Goal: Transaction & Acquisition: Purchase product/service

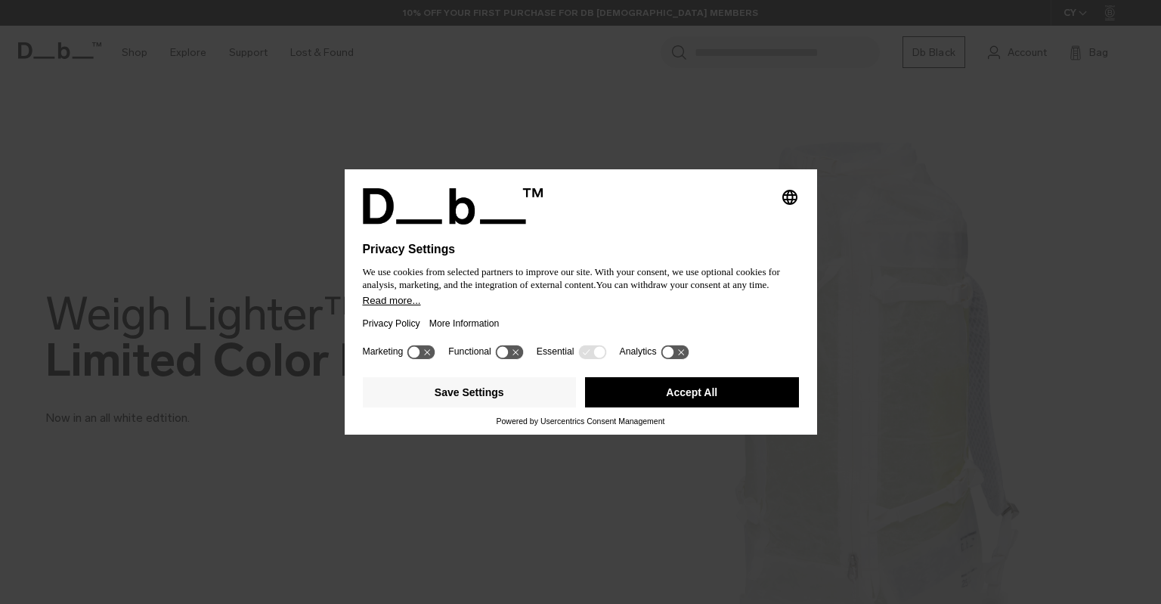
click at [698, 392] on button "Accept All" at bounding box center [692, 392] width 214 height 30
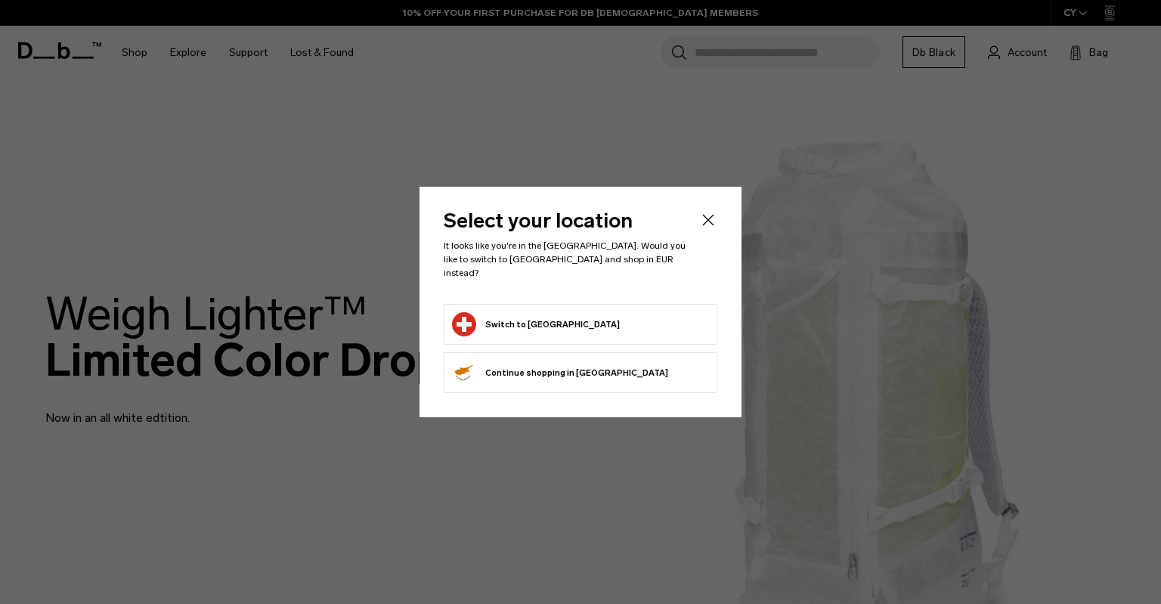
click at [511, 324] on button "Switch to [GEOGRAPHIC_DATA]" at bounding box center [536, 324] width 168 height 24
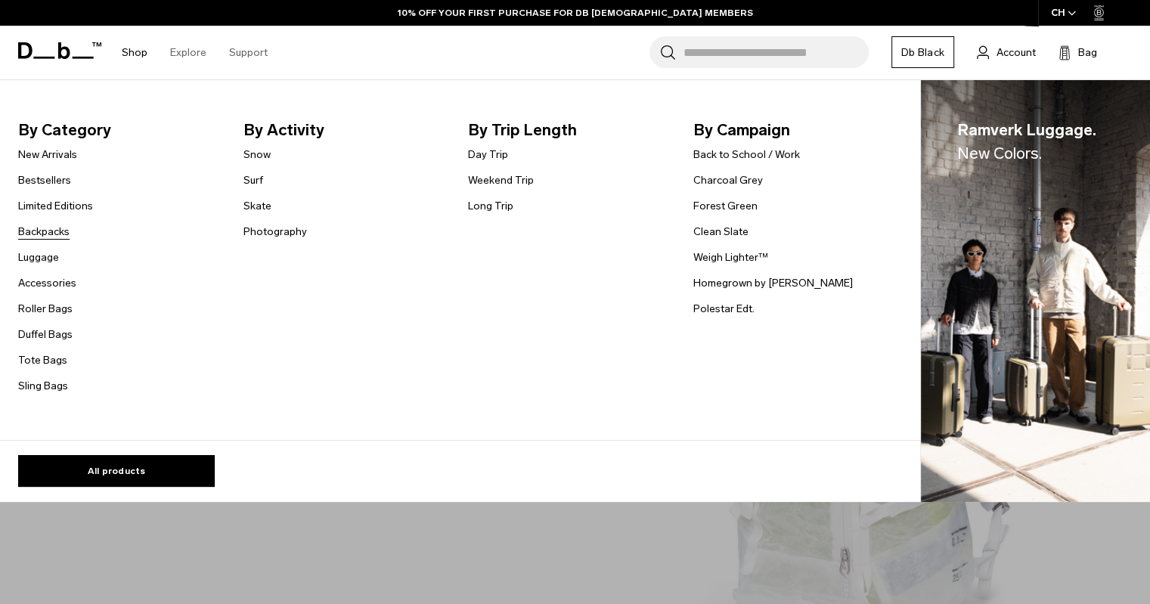
click at [25, 232] on link "Backpacks" at bounding box center [43, 232] width 51 height 16
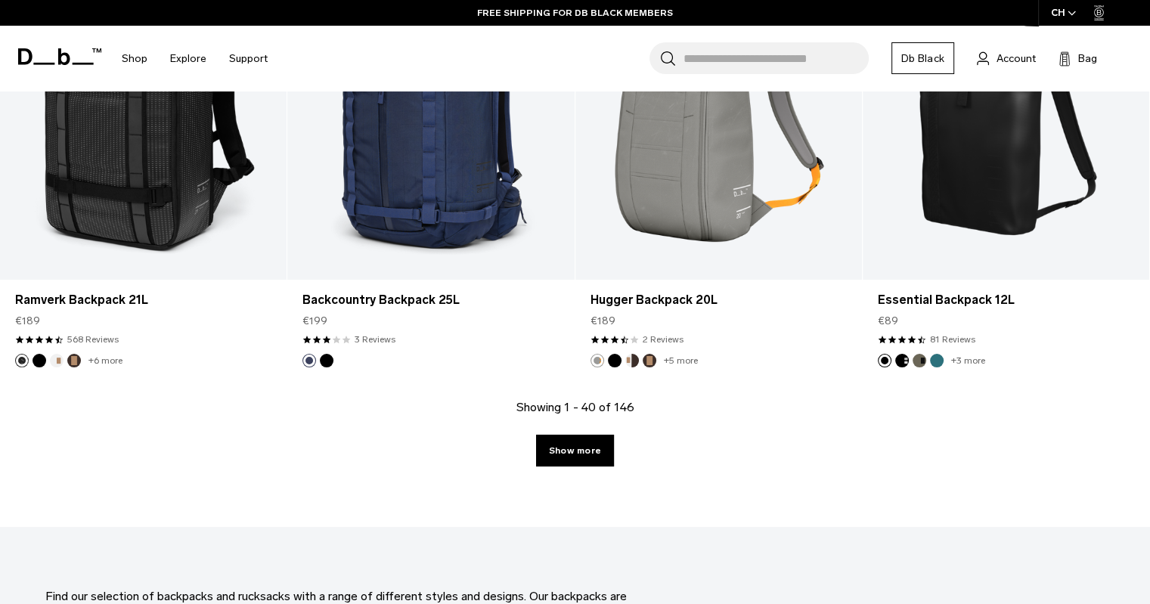
scroll to position [4537, 0]
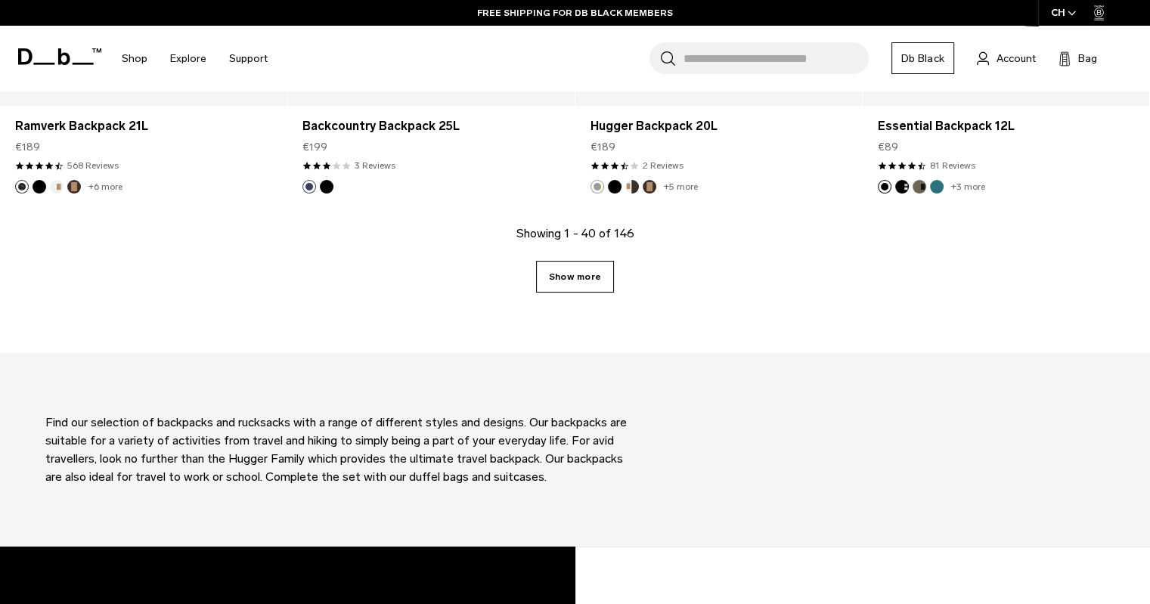
click at [598, 287] on link "Show more" at bounding box center [575, 277] width 78 height 32
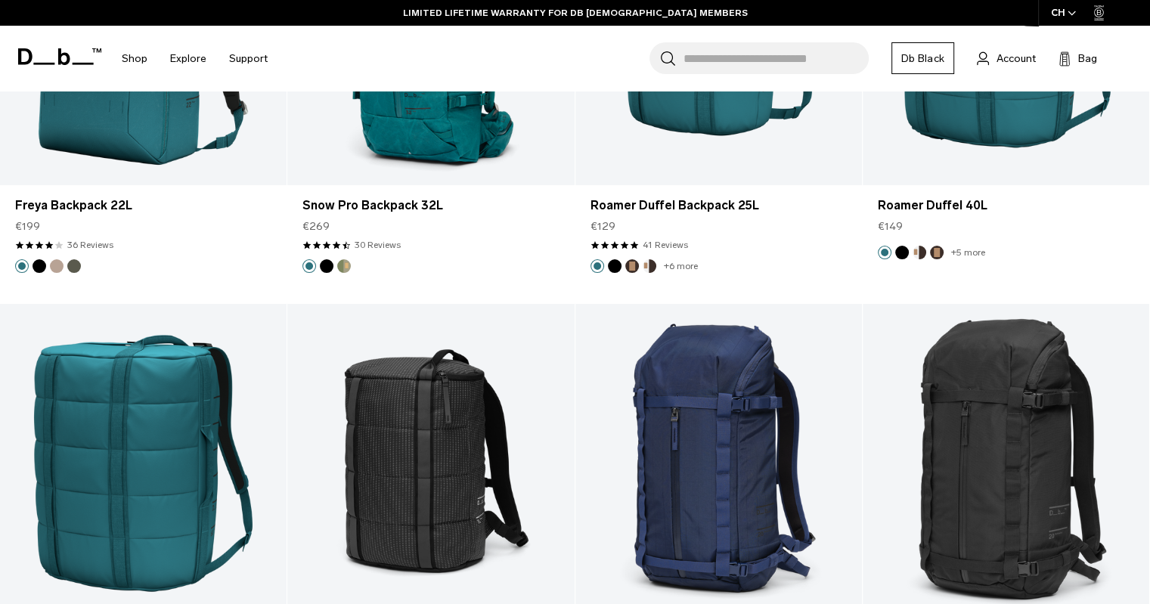
scroll to position [8696, 0]
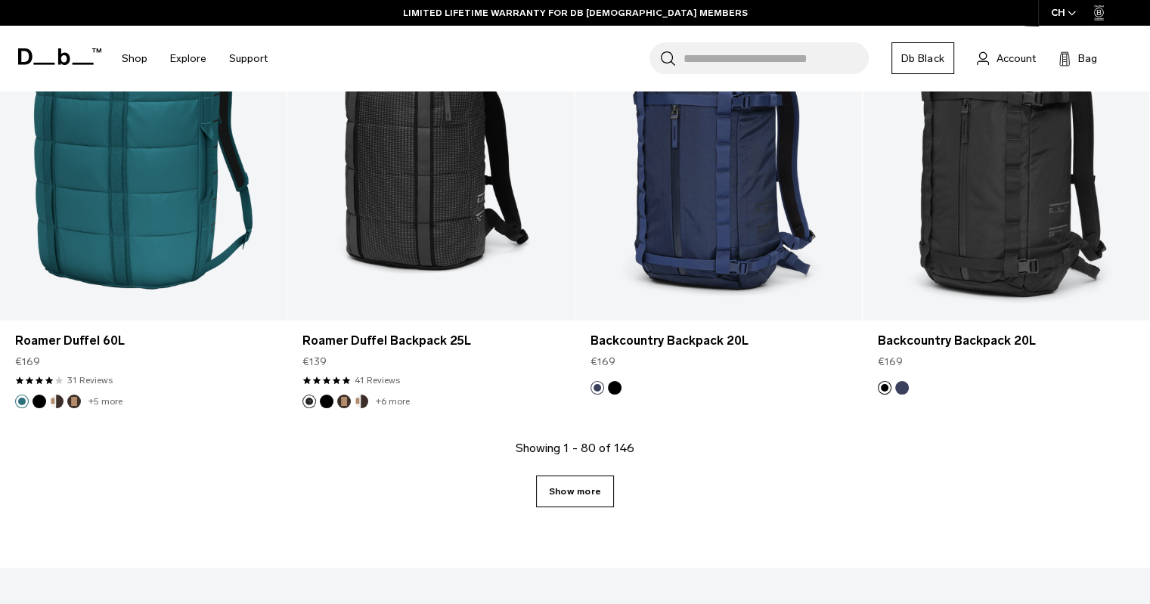
click at [587, 488] on link "Show more" at bounding box center [575, 492] width 78 height 32
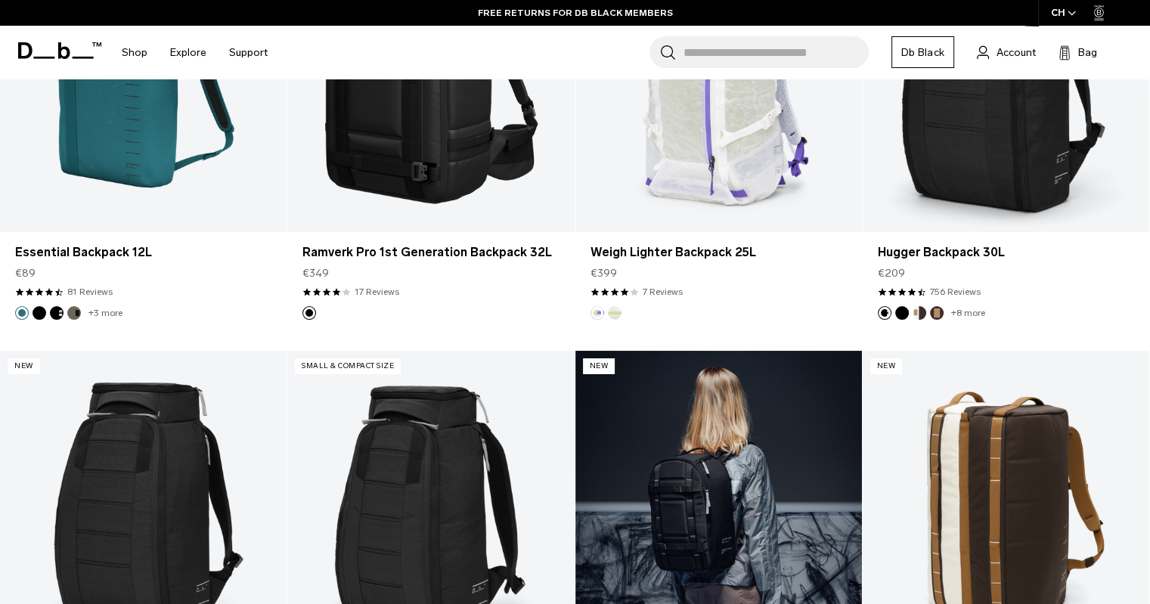
scroll to position [11198, 0]
